Goal: Find specific page/section: Find specific page/section

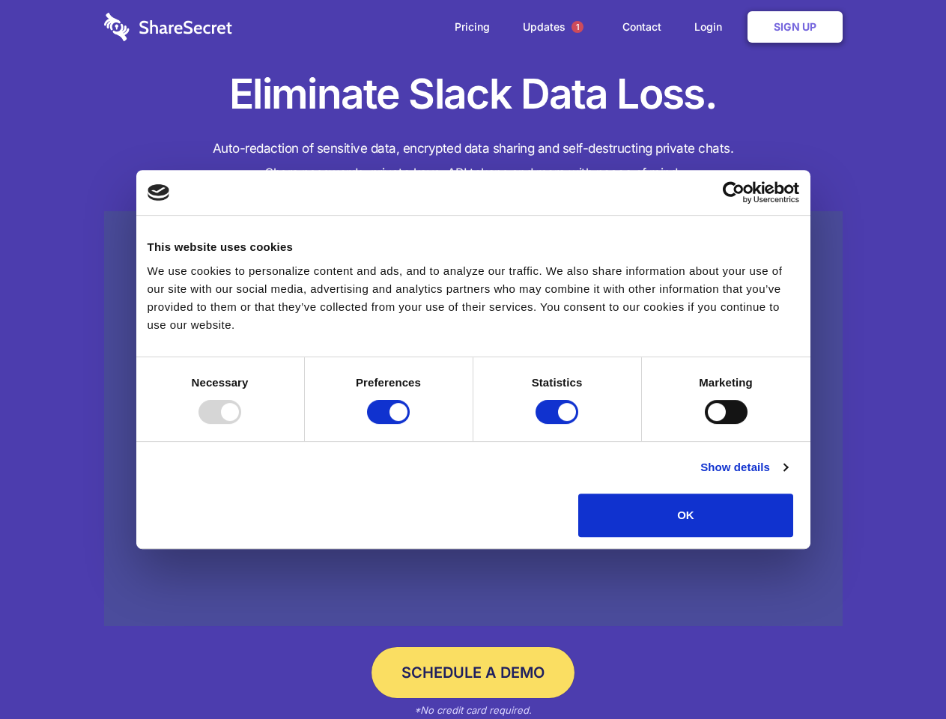
click at [241, 424] on div at bounding box center [219, 412] width 43 height 24
click at [410, 424] on input "Preferences" at bounding box center [388, 412] width 43 height 24
checkbox input "false"
click at [559, 424] on input "Statistics" at bounding box center [556, 412] width 43 height 24
checkbox input "false"
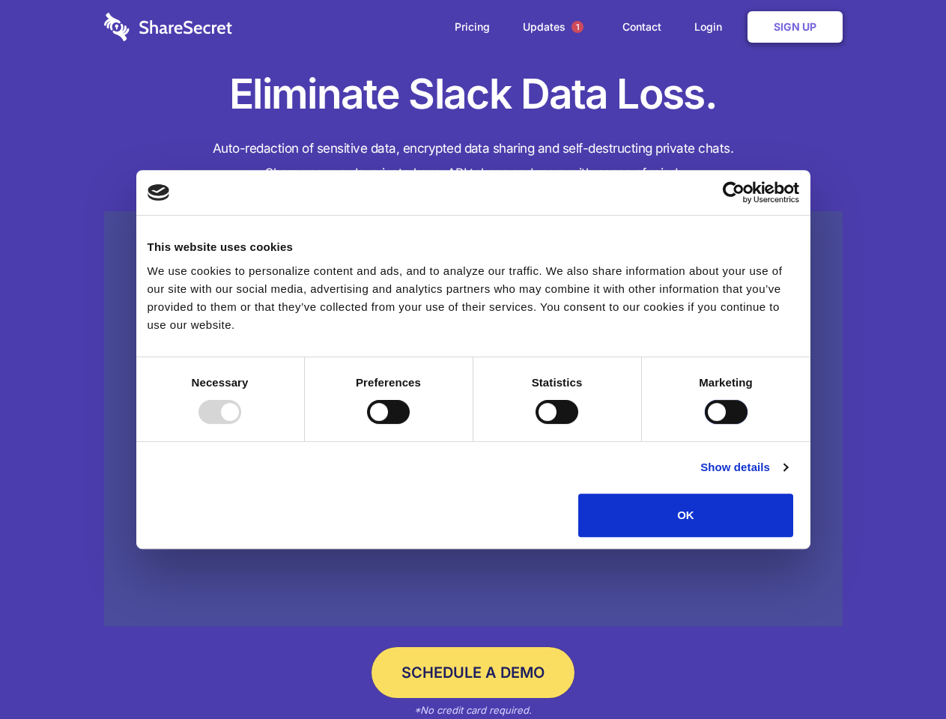
click at [705, 424] on input "Marketing" at bounding box center [726, 412] width 43 height 24
checkbox input "true"
click at [787, 476] on link "Show details" at bounding box center [743, 467] width 87 height 18
click at [0, 0] on li "Necessary 7 Necessary cookies help make a website usable by enabling basic func…" at bounding box center [0, 0] width 0 height 0
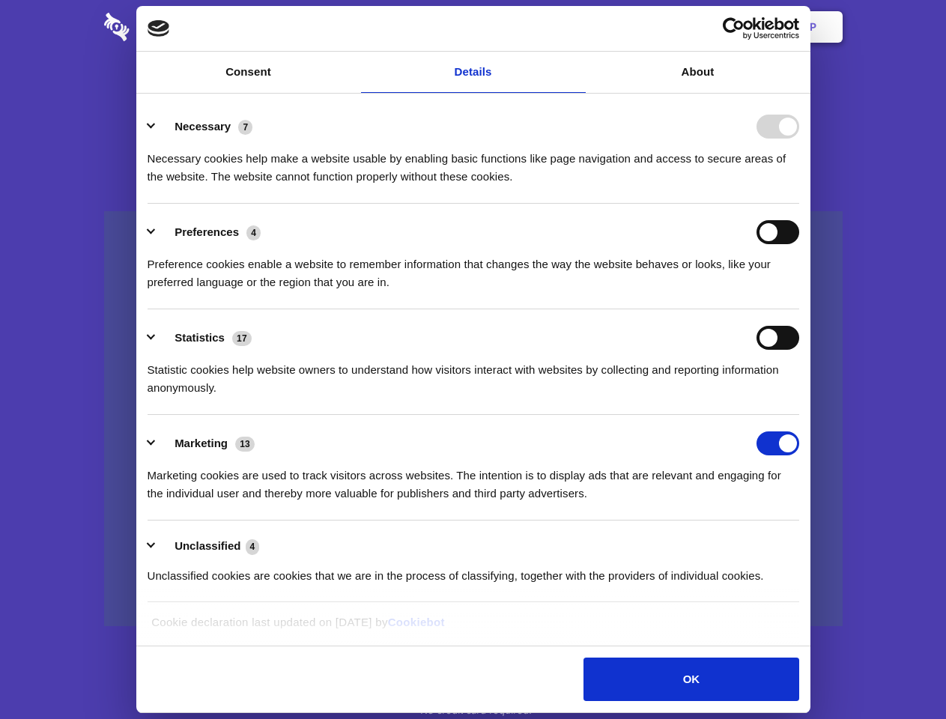
click at [577, 27] on span "1" at bounding box center [577, 27] width 12 height 12
